Goal: Entertainment & Leisure: Consume media (video, audio)

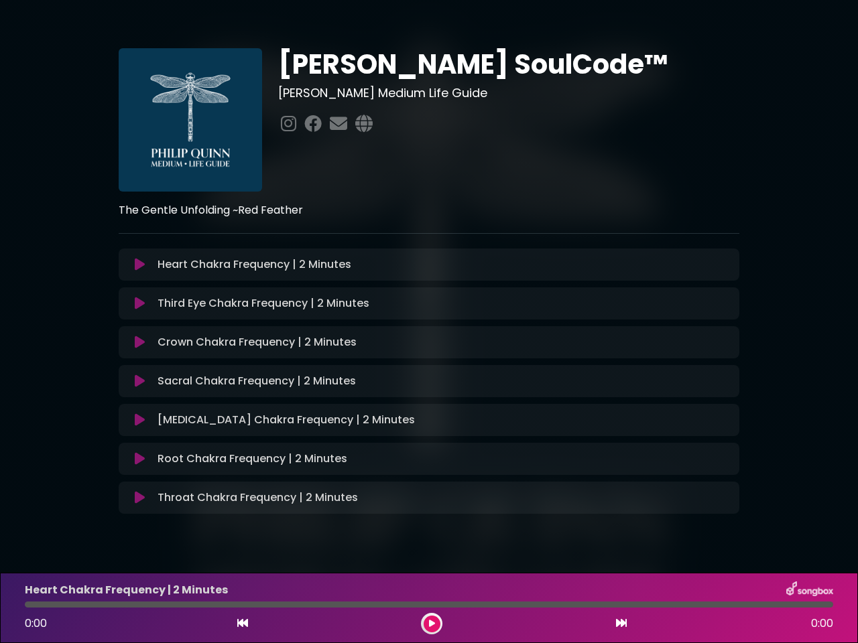
click at [139, 265] on icon at bounding box center [140, 264] width 10 height 13
click at [139, 304] on icon at bounding box center [140, 303] width 10 height 13
click at [139, 342] on icon at bounding box center [140, 342] width 10 height 13
click at [139, 381] on icon at bounding box center [140, 381] width 10 height 13
click at [139, 420] on icon at bounding box center [140, 419] width 10 height 13
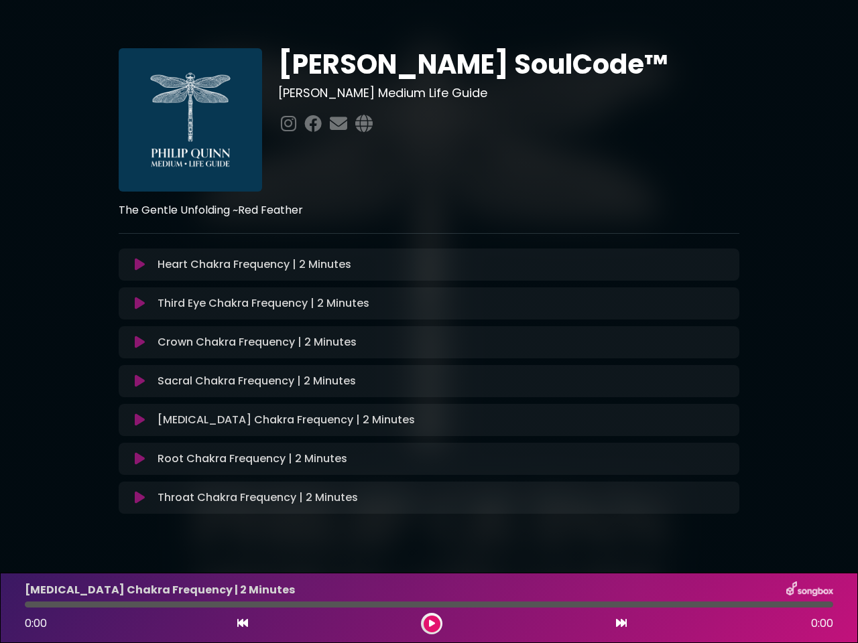
click at [139, 459] on icon at bounding box center [140, 458] width 10 height 13
click at [139, 498] on icon at bounding box center [140, 497] width 10 height 13
click at [243, 624] on icon at bounding box center [242, 623] width 11 height 11
click at [431, 624] on icon at bounding box center [432, 624] width 6 height 8
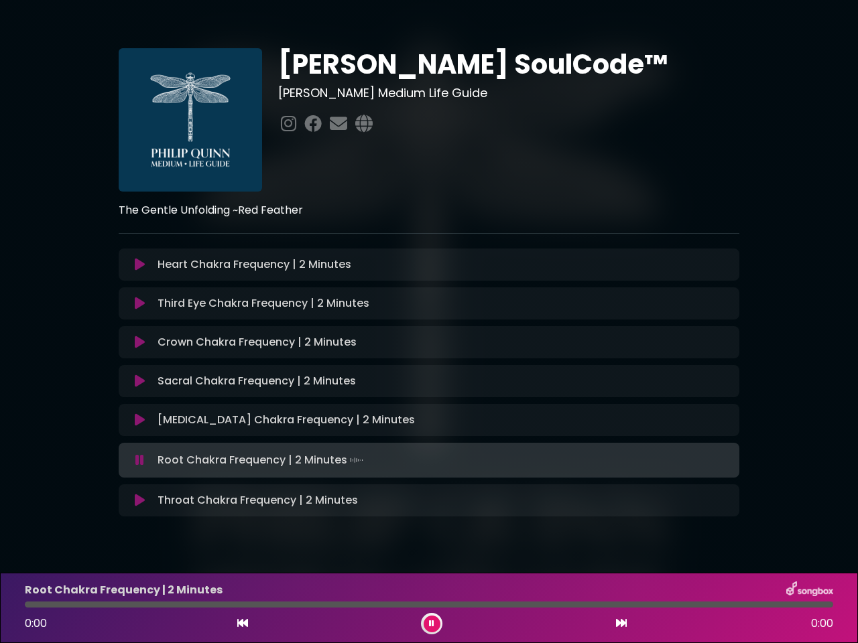
click at [621, 624] on icon at bounding box center [621, 623] width 11 height 11
